Goal: Task Accomplishment & Management: Manage account settings

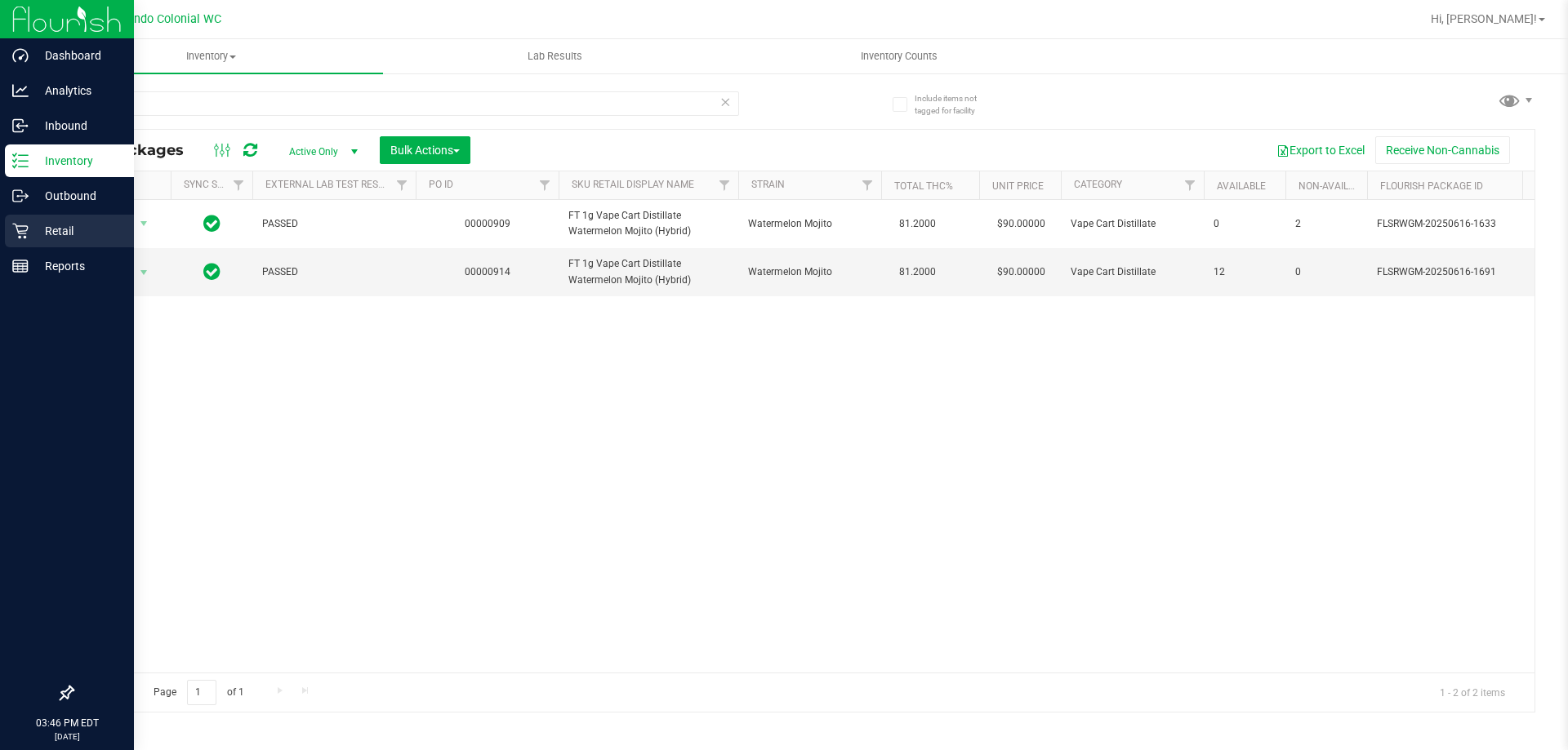
click at [16, 236] on icon at bounding box center [20, 231] width 17 height 17
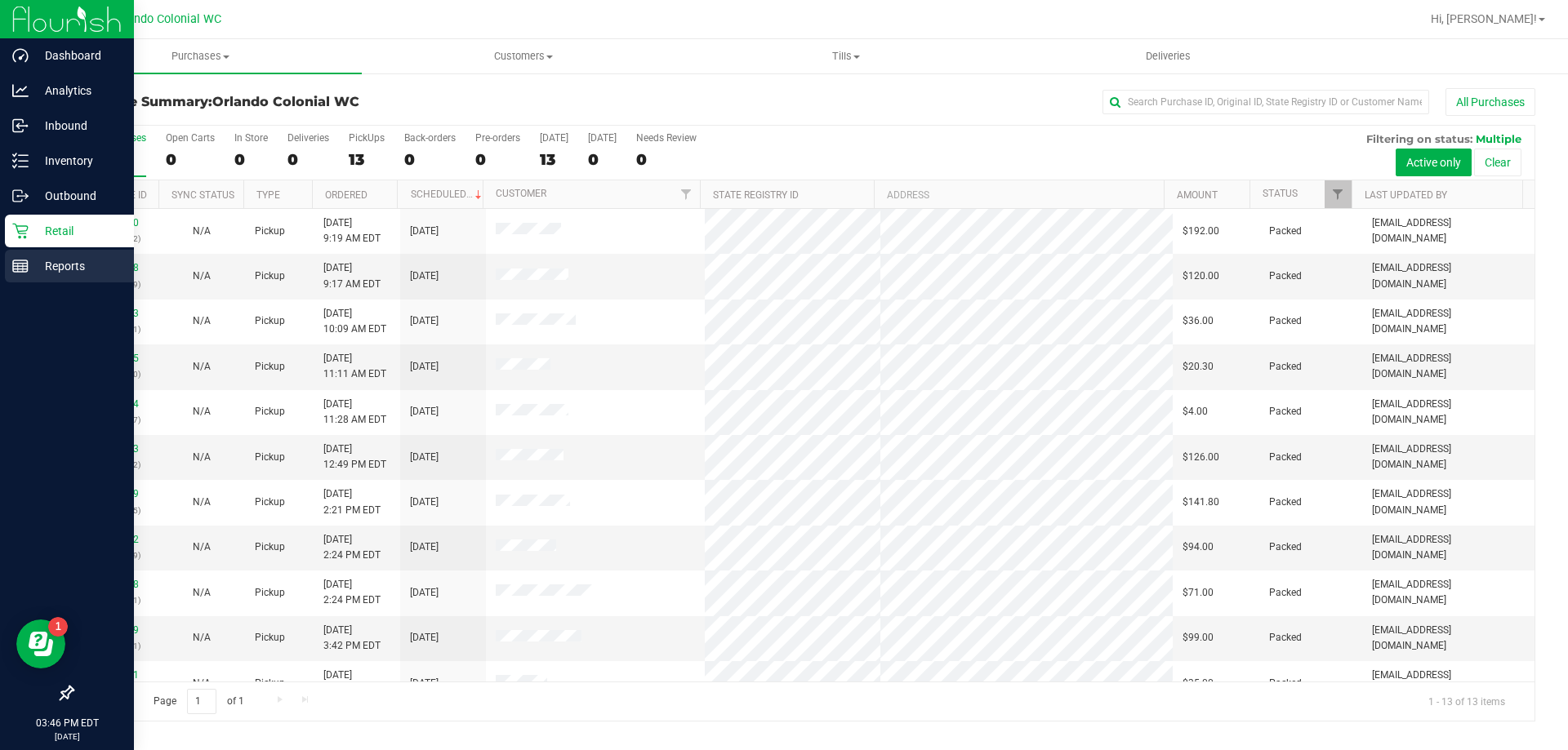
click at [47, 270] on p "Reports" at bounding box center [77, 266] width 98 height 19
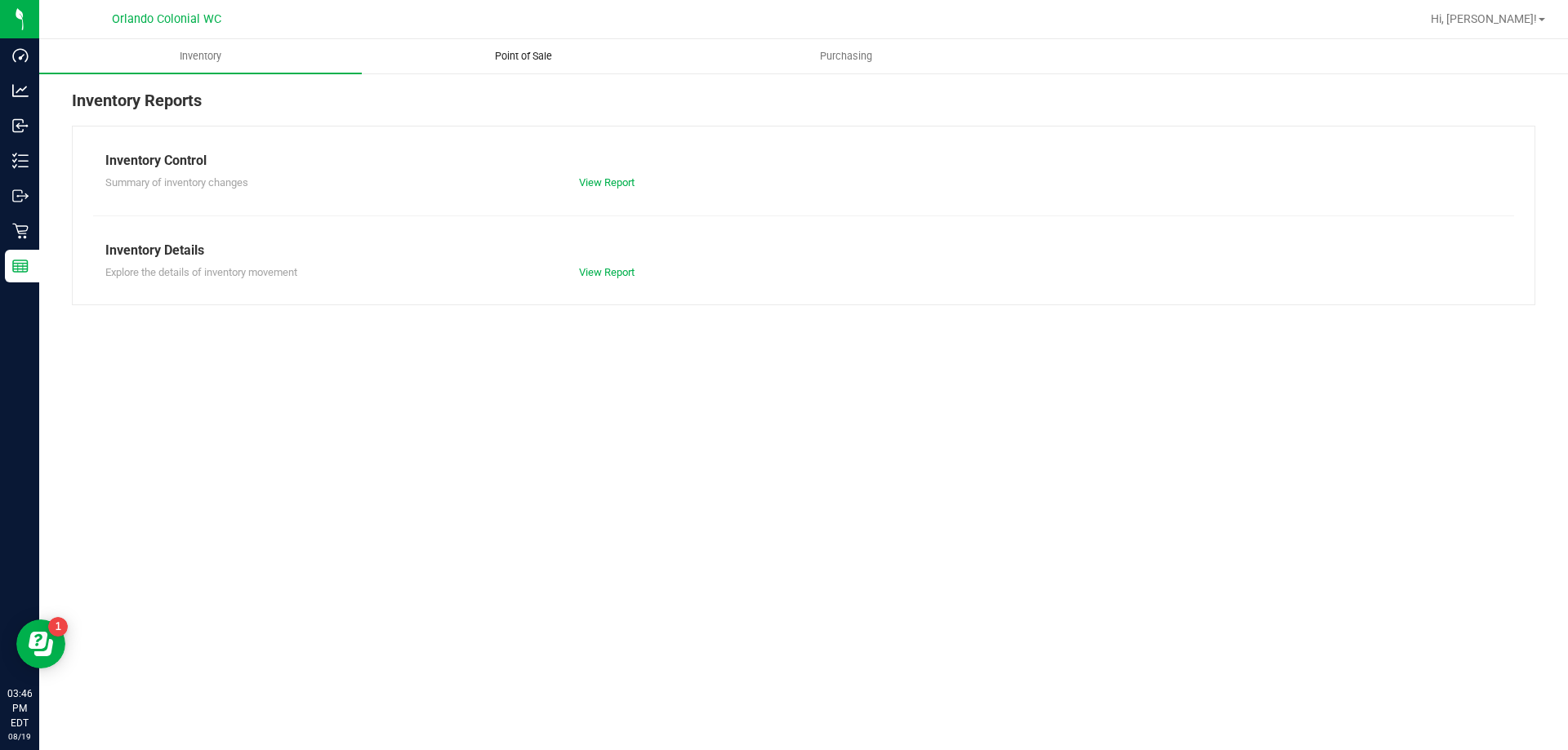
click at [527, 46] on uib-tab-heading "Point of Sale" at bounding box center [523, 56] width 321 height 33
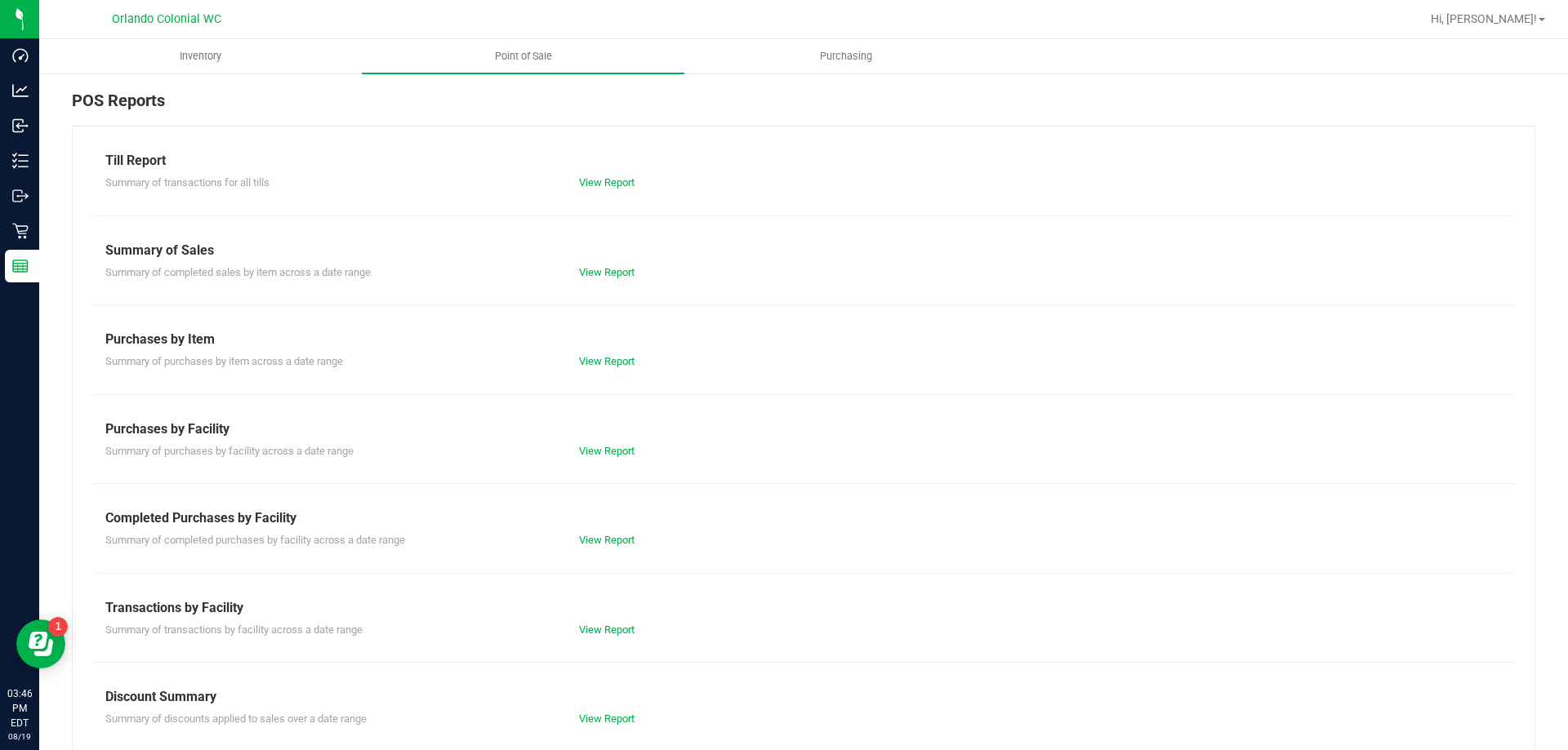
click at [589, 189] on div "View Report" at bounding box center [803, 182] width 474 height 17
click at [601, 170] on div "Summary of transactions for all tills View Report" at bounding box center [803, 180] width 1421 height 20
click at [597, 186] on link "View Report" at bounding box center [606, 182] width 56 height 12
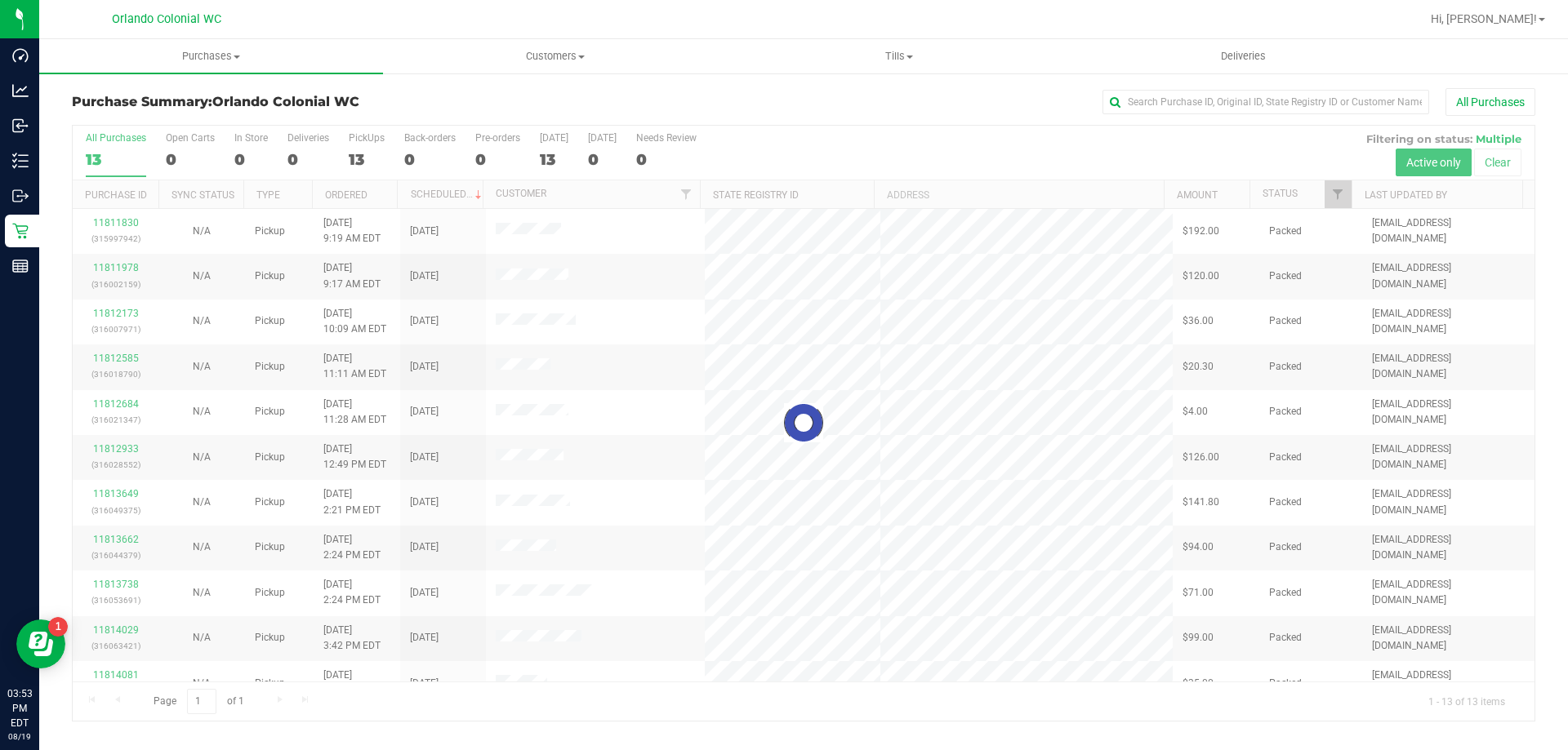
click at [890, 72] on link "Tills Manage tills Reconcile e-payments" at bounding box center [899, 56] width 344 height 34
click at [836, 94] on li "Manage tills" at bounding box center [899, 99] width 344 height 19
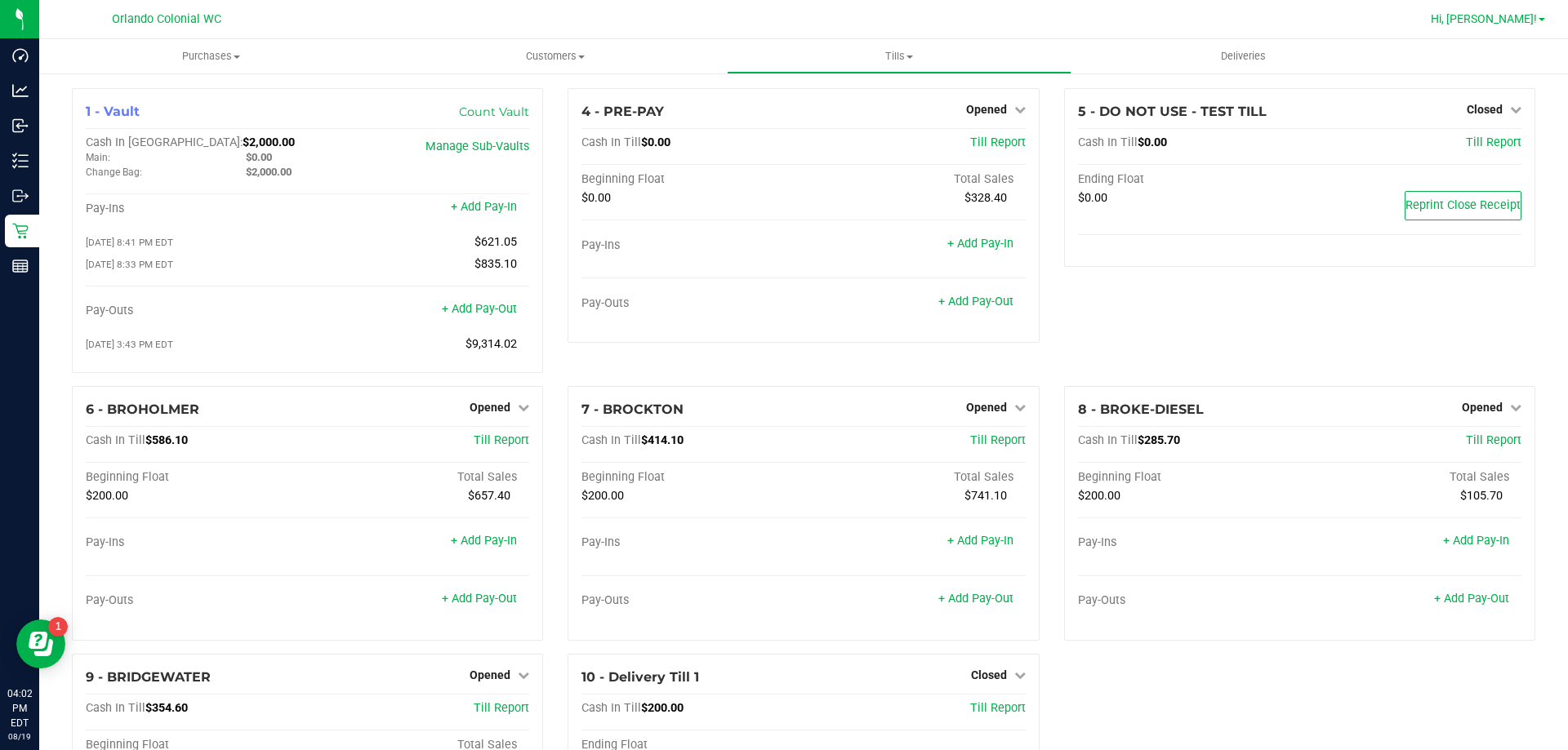
click at [1519, 26] on span "Hi, [PERSON_NAME]!" at bounding box center [1483, 19] width 106 height 13
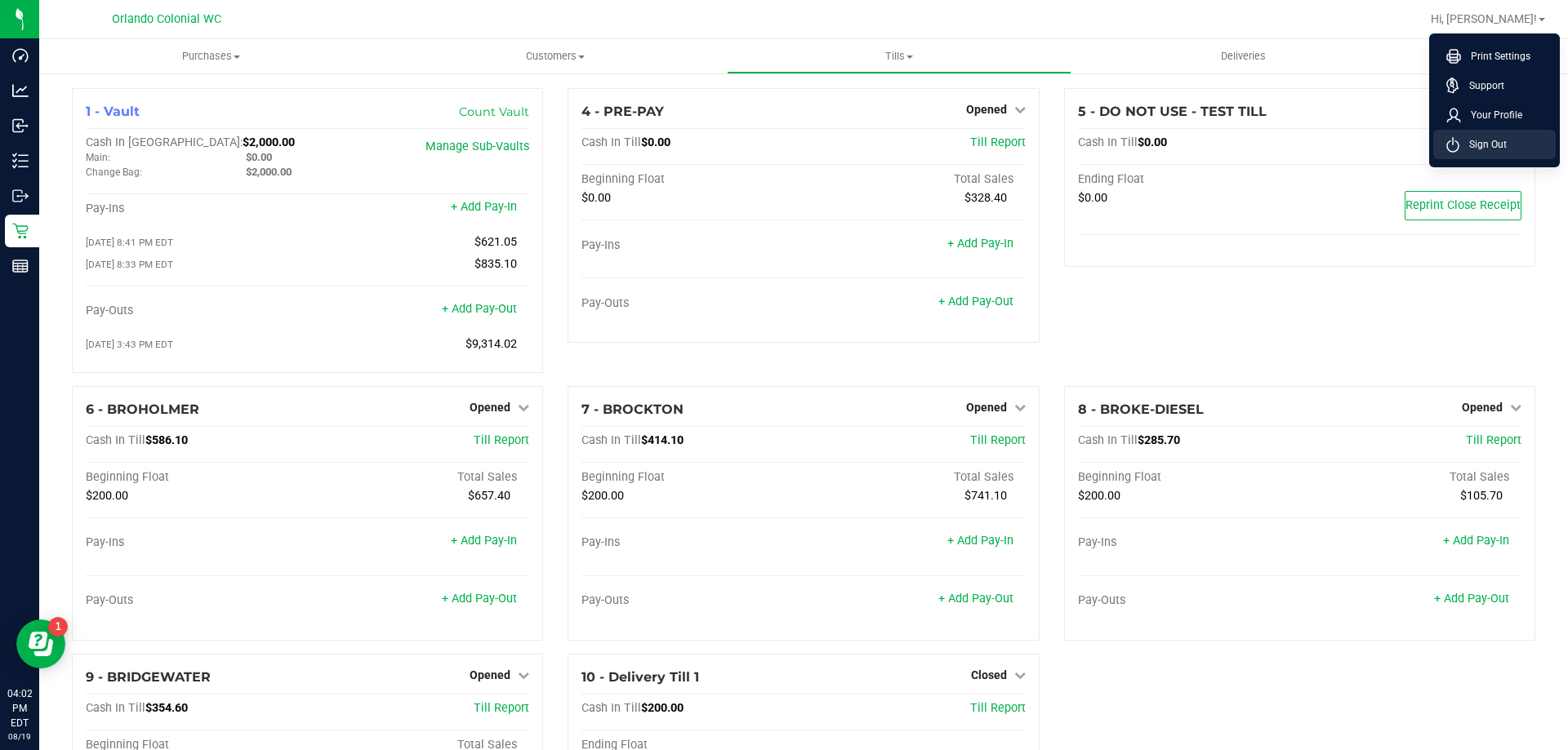
click at [1481, 145] on span "Sign Out" at bounding box center [1482, 145] width 48 height 17
